Goal: Check status

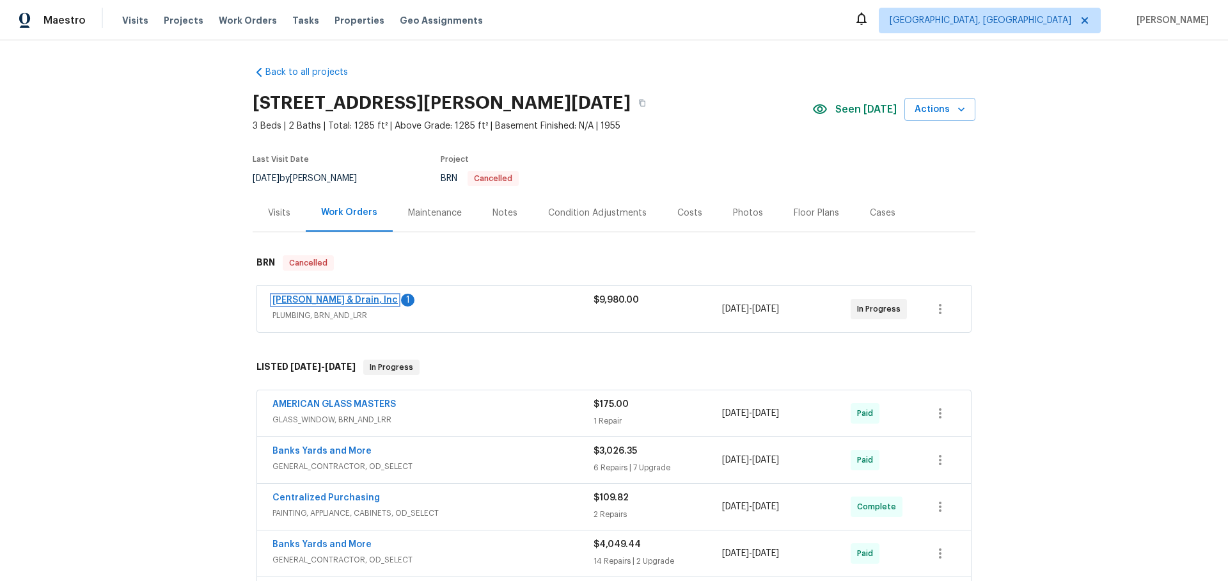
click at [360, 301] on link "[PERSON_NAME] & Drain, Inc" at bounding box center [335, 300] width 125 height 9
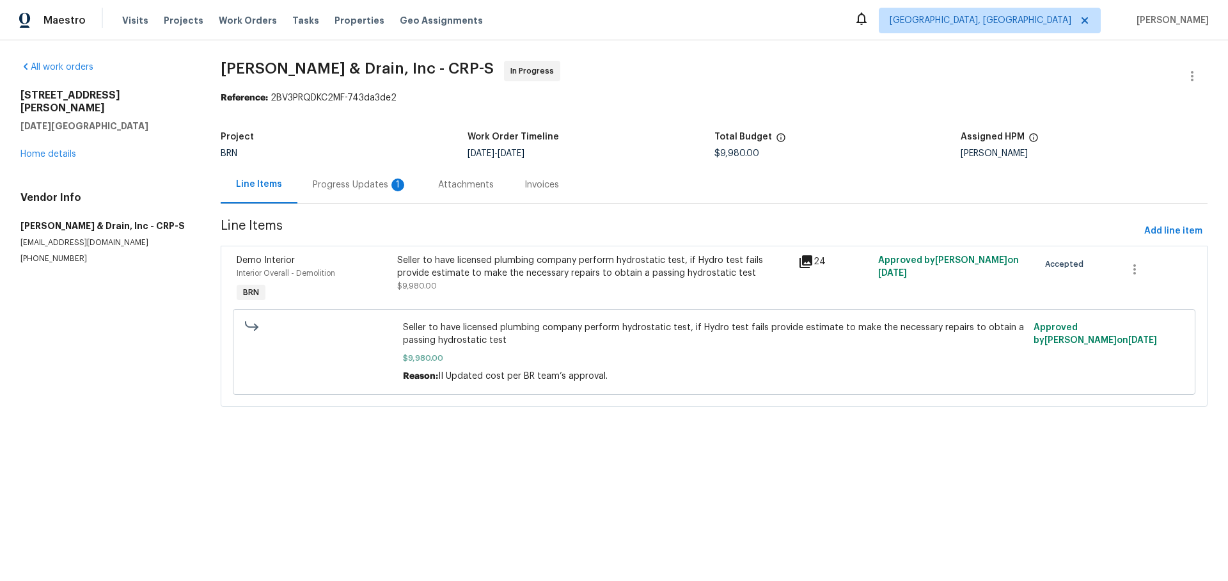
click at [356, 186] on div "Progress Updates 1" at bounding box center [360, 185] width 95 height 13
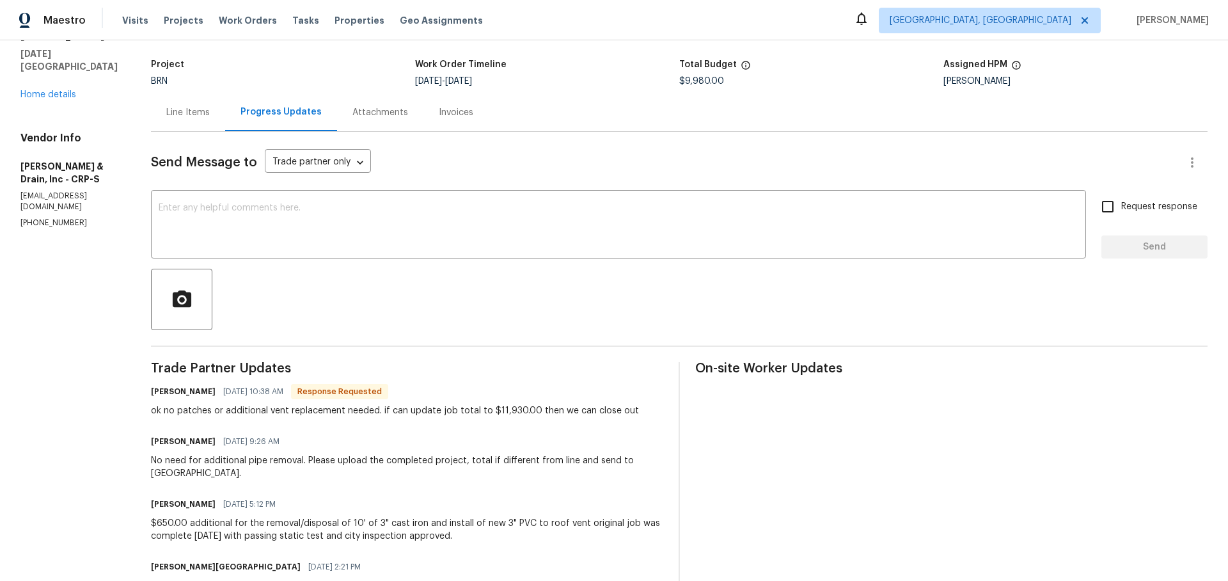
scroll to position [80, 0]
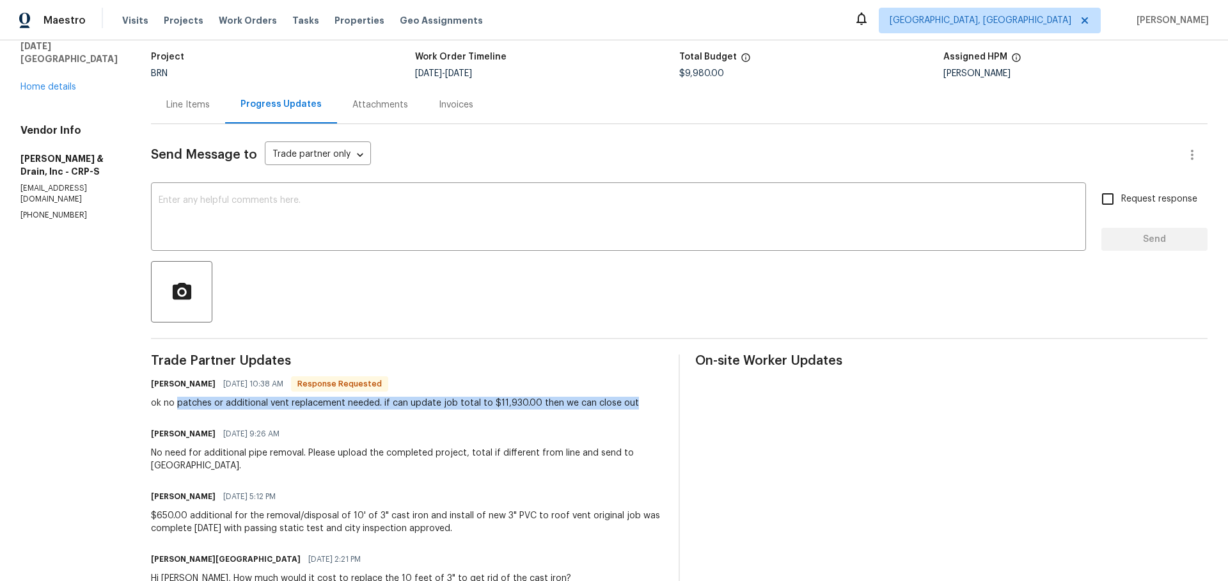
drag, startPoint x: 178, startPoint y: 401, endPoint x: 637, endPoint y: 410, distance: 458.8
copy div "patches or additional vent replacement needed. if can update job total to $11,9…"
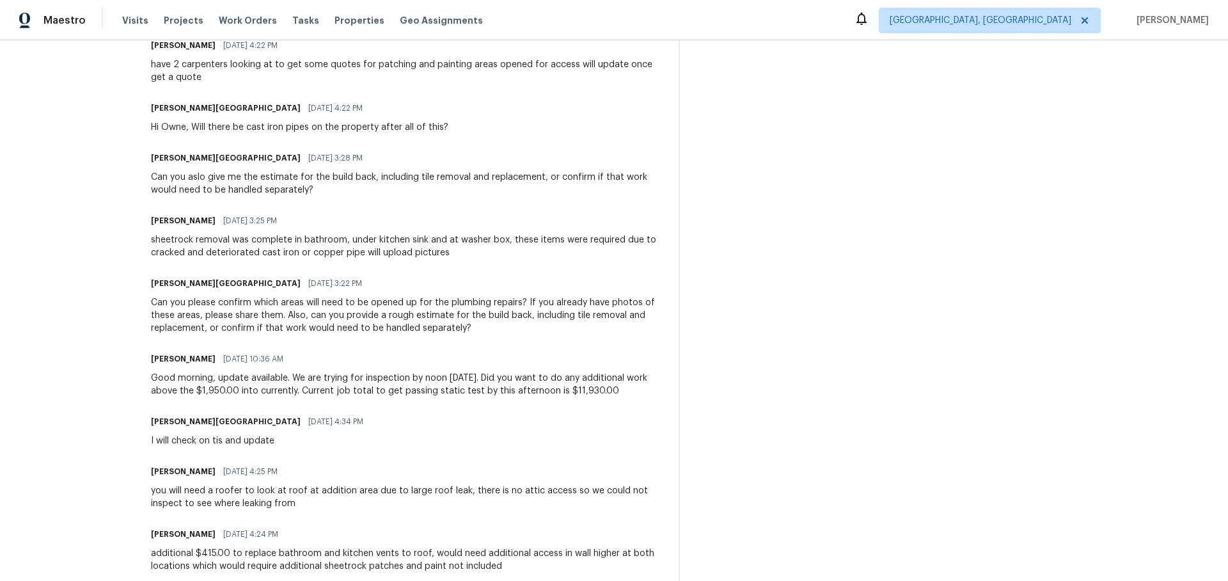
scroll to position [932, 0]
